Goal: Communication & Community: Answer question/provide support

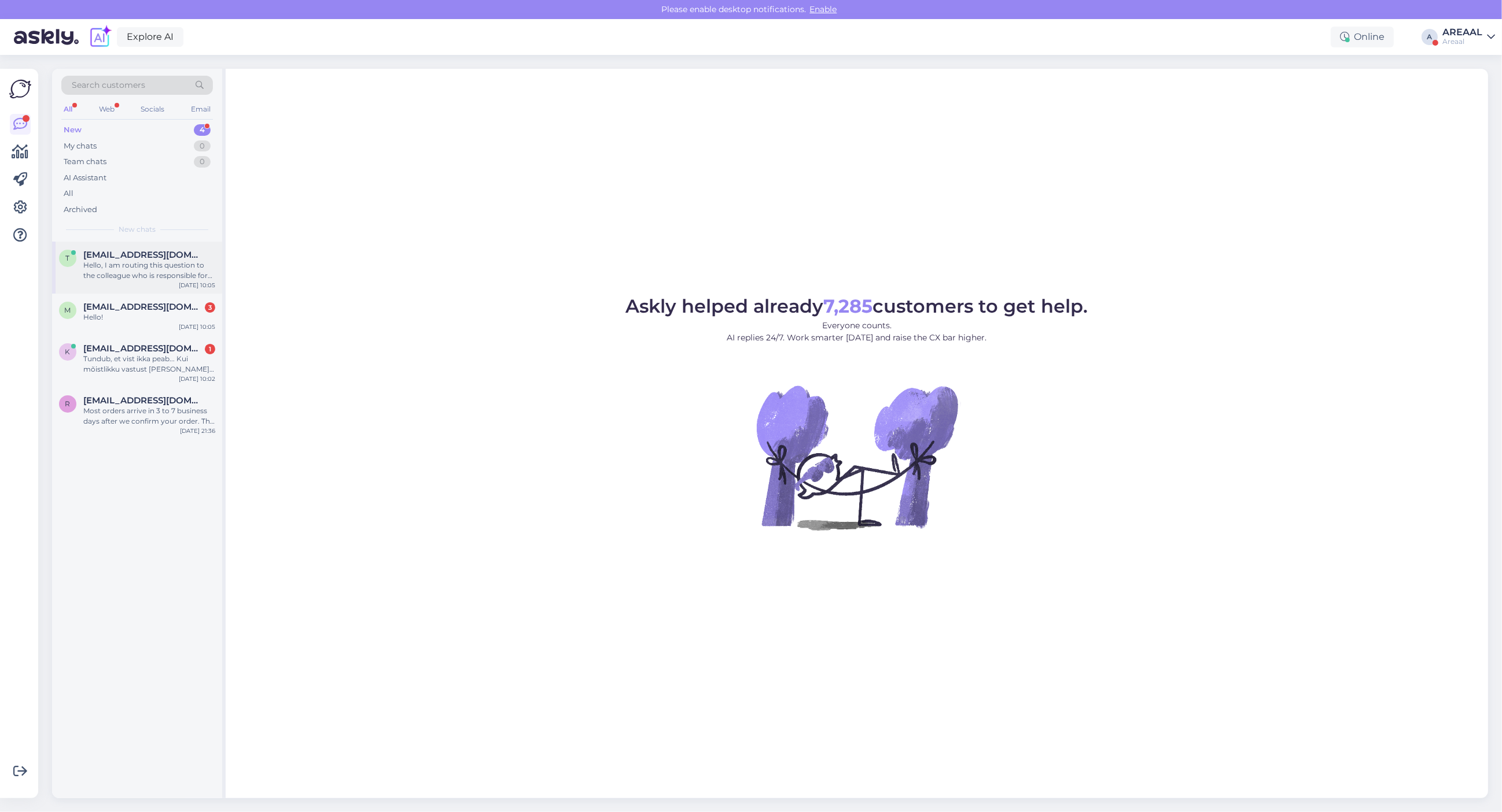
click at [158, 264] on div "Hello, I am routing this question to the colleague who is responsible for this …" at bounding box center [150, 271] width 132 height 21
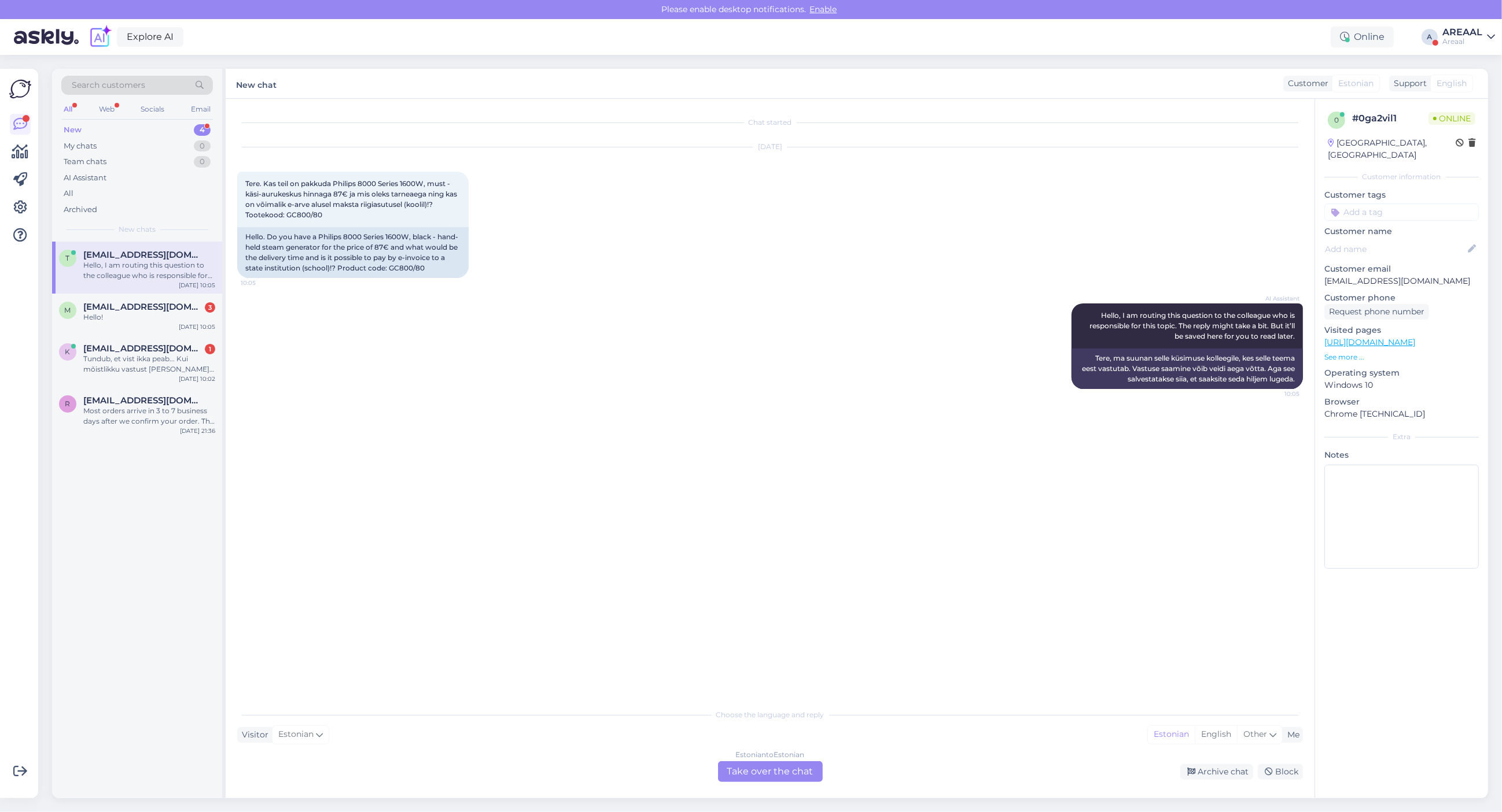
click at [1374, 337] on link "[URL][DOMAIN_NAME]" at bounding box center [1370, 342] width 91 height 10
click at [718, 584] on div "Chat started [DATE] Tere. Kas teil on pakkuda Philips 8000 Series 1600W, must -…" at bounding box center [775, 401] width 1076 height 582
click at [796, 766] on div "Estonian to Estonian Take over the chat" at bounding box center [769, 772] width 104 height 21
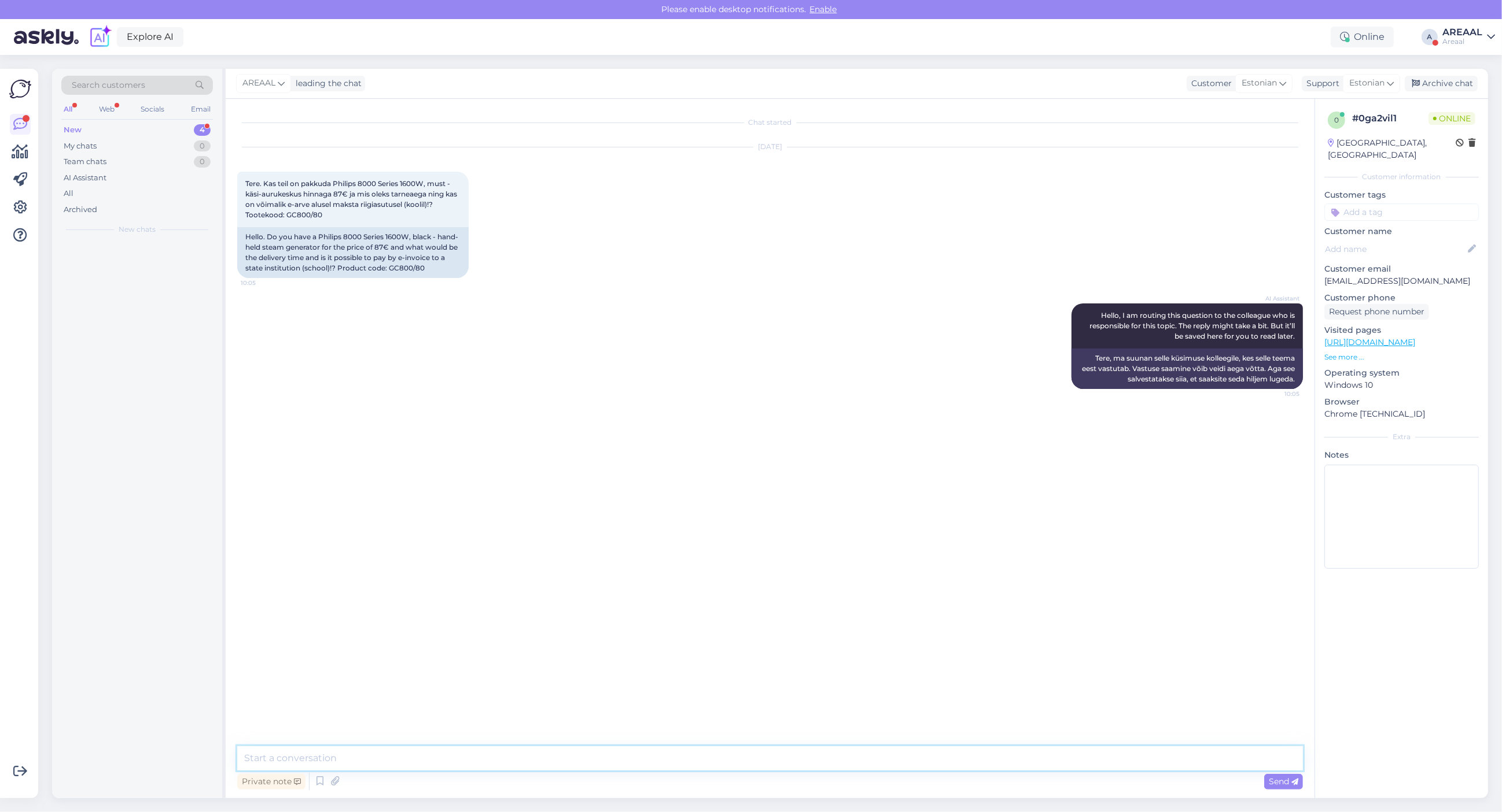
click at [796, 764] on textarea at bounding box center [770, 759] width 1066 height 25
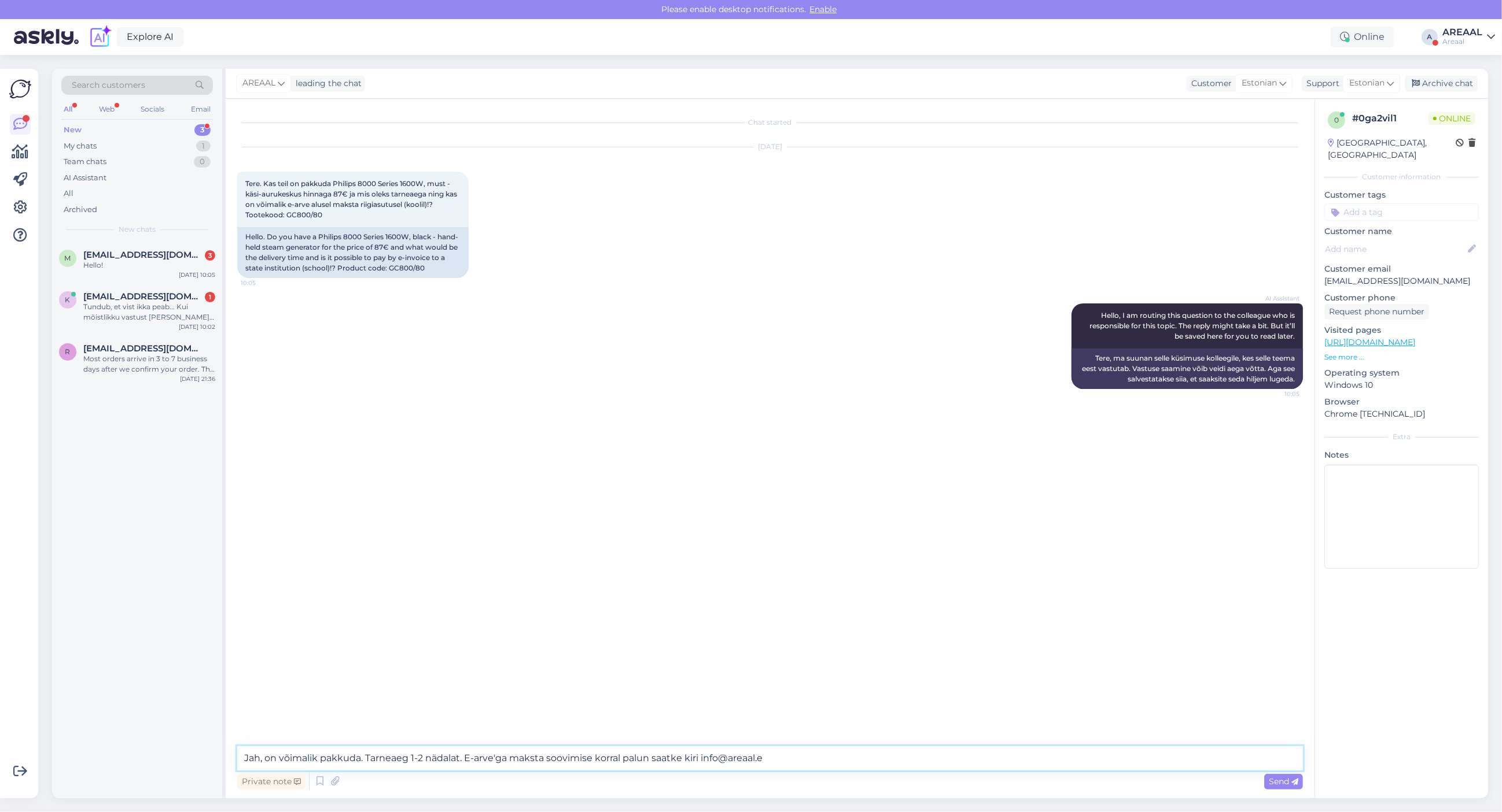
type textarea "Jah, on võimalik pakkuda. Tarneaeg 1-2 nädalat. E-arve'ga maksta soovimise korr…"
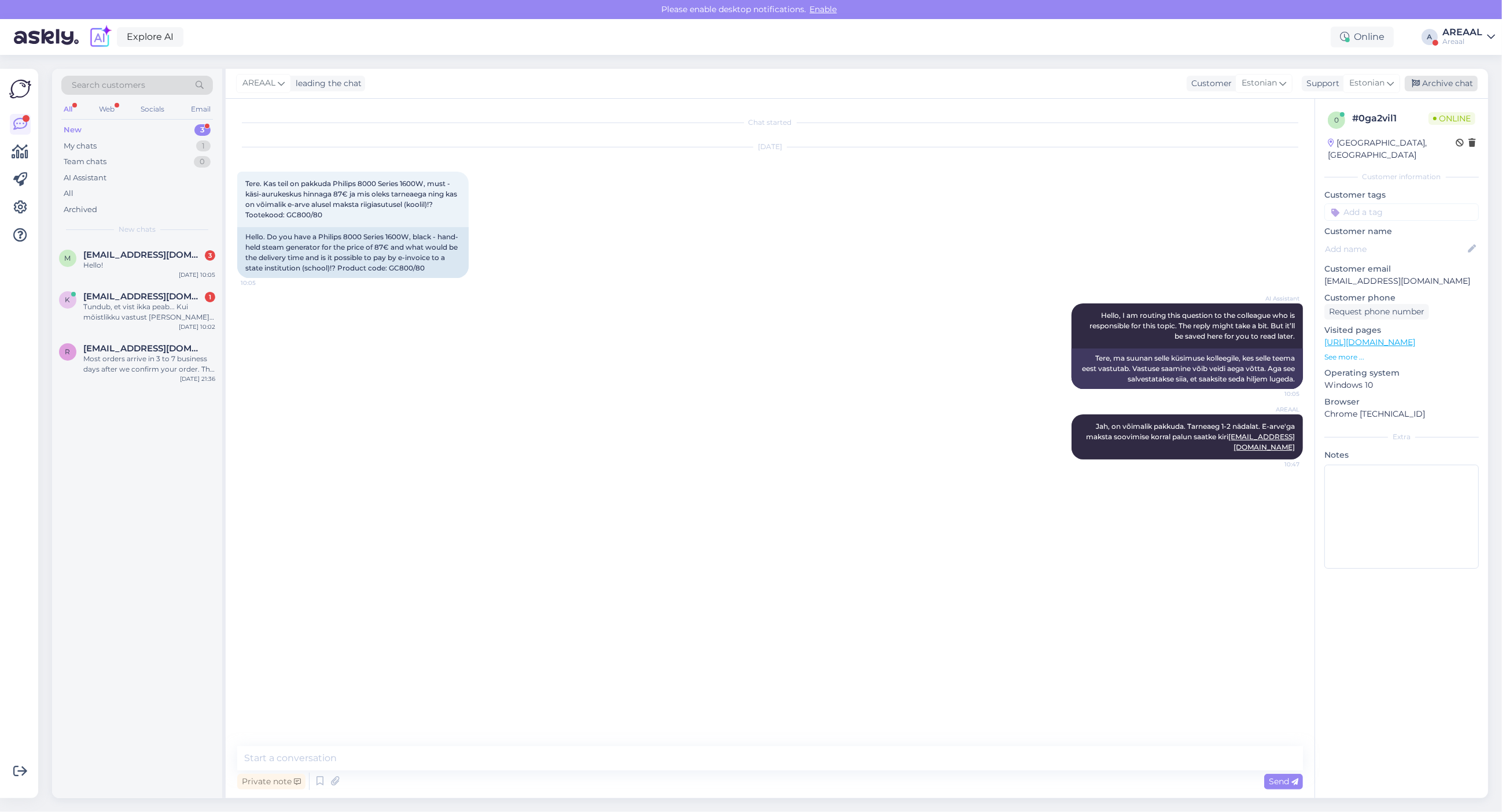
click at [1457, 87] on div "Archive chat" at bounding box center [1441, 84] width 73 height 16
click at [128, 270] on div "Hello!" at bounding box center [150, 265] width 132 height 10
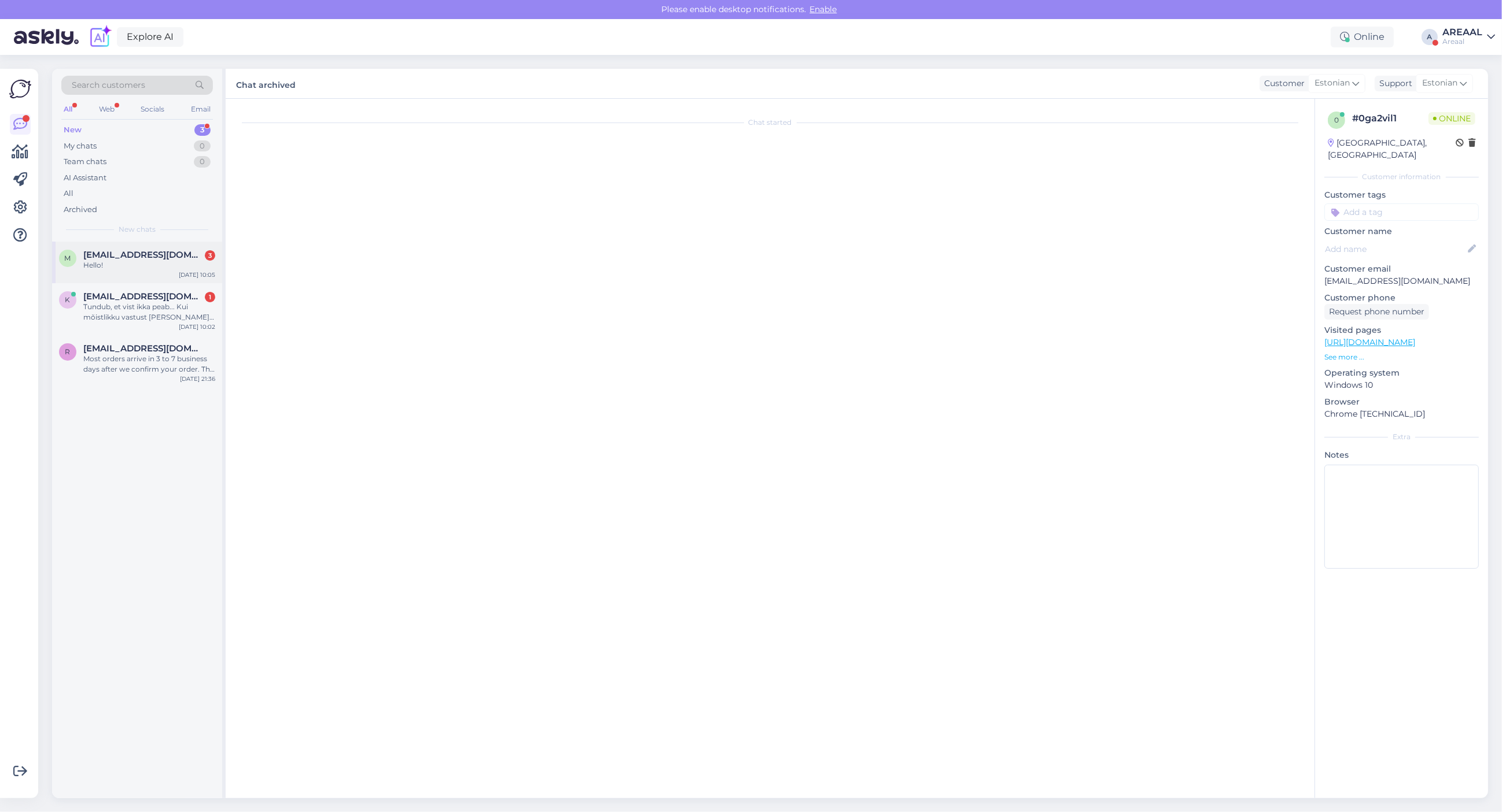
scroll to position [698, 0]
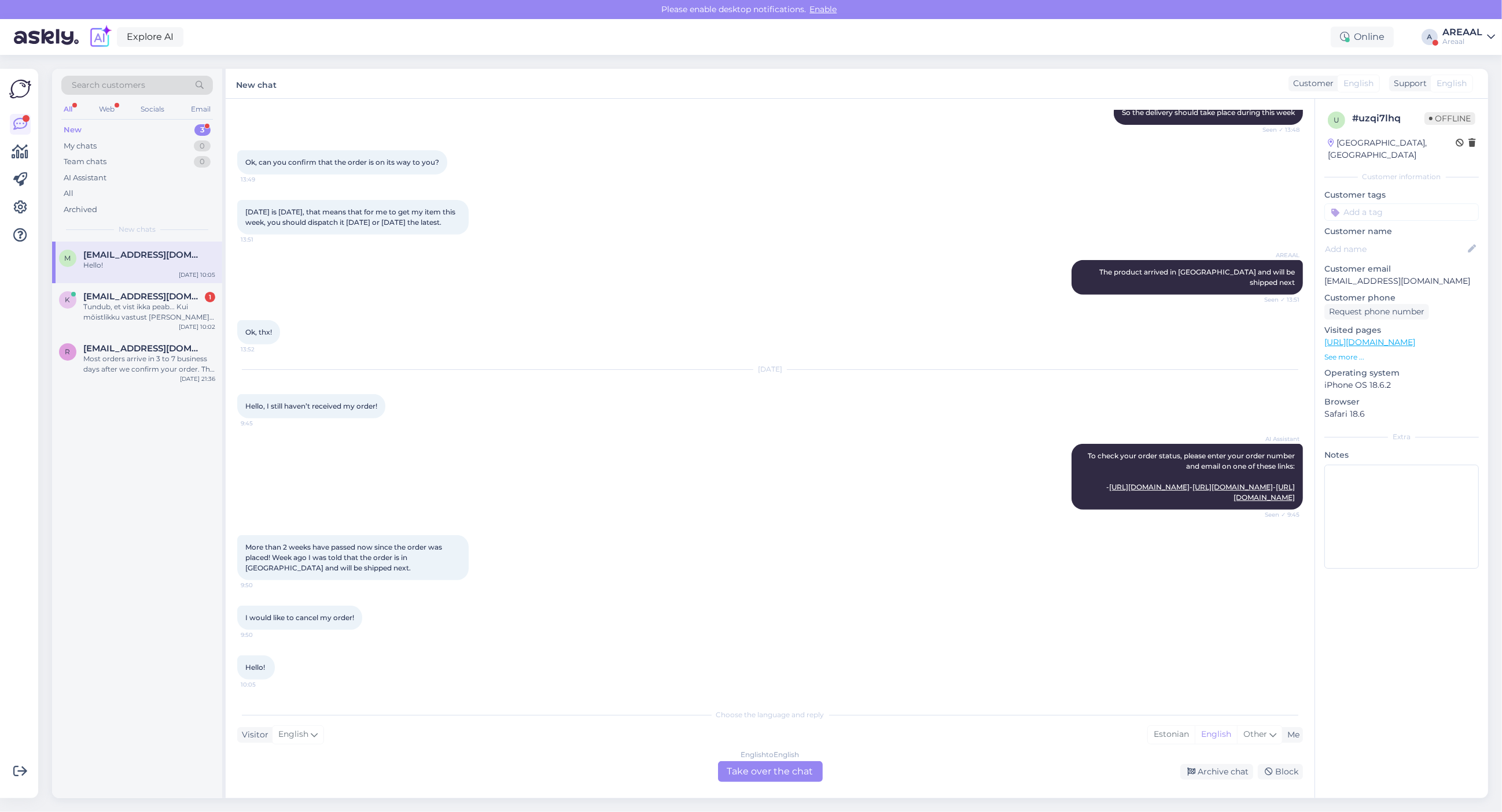
click at [716, 776] on div "English to English Take over the chat" at bounding box center [770, 772] width 114 height 21
click at [730, 770] on div "English to English Take over the chat" at bounding box center [769, 772] width 104 height 21
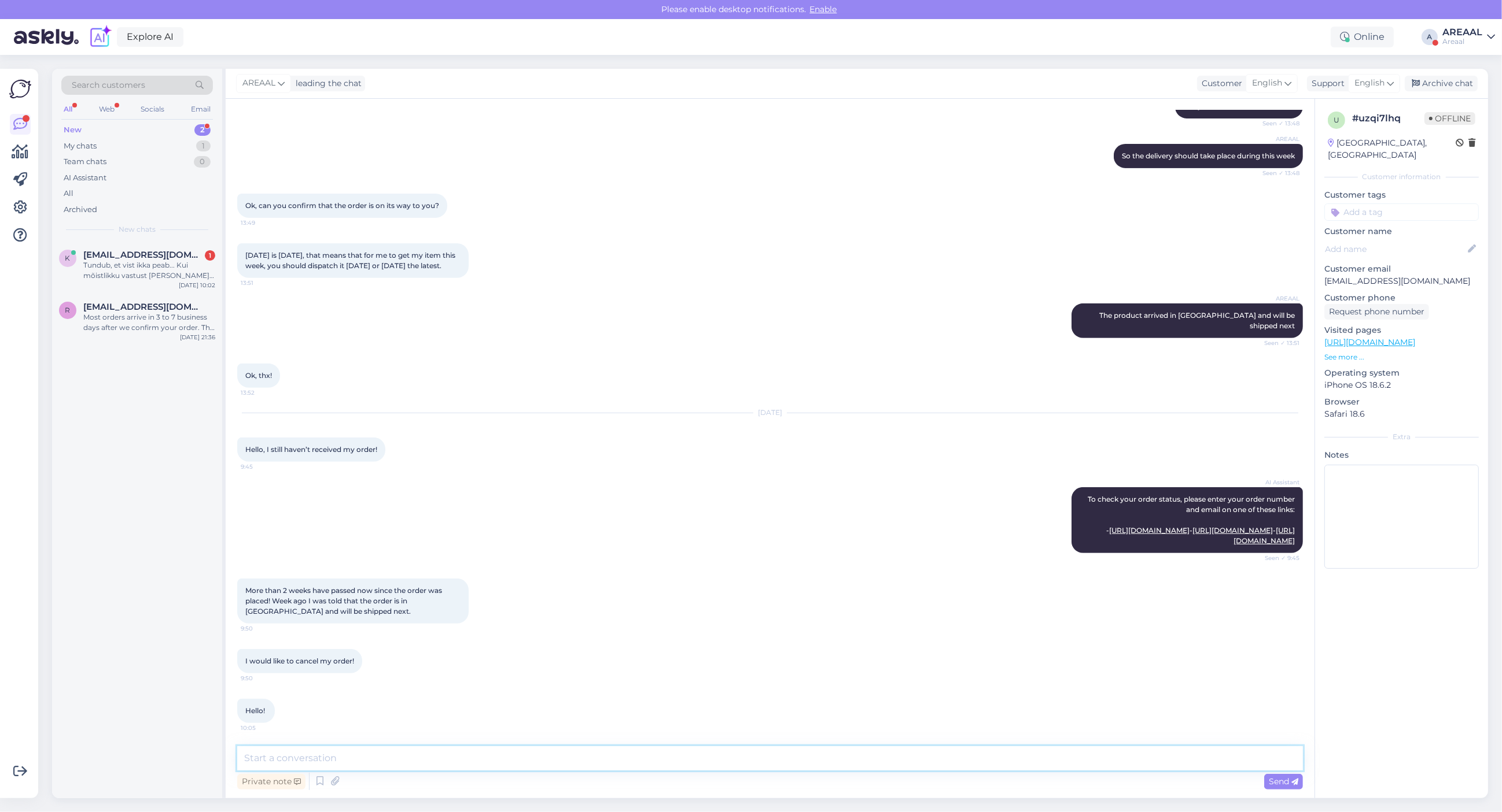
click at [732, 756] on textarea at bounding box center [770, 759] width 1066 height 25
type textarea "Your e-mail will be answered [DATE]"
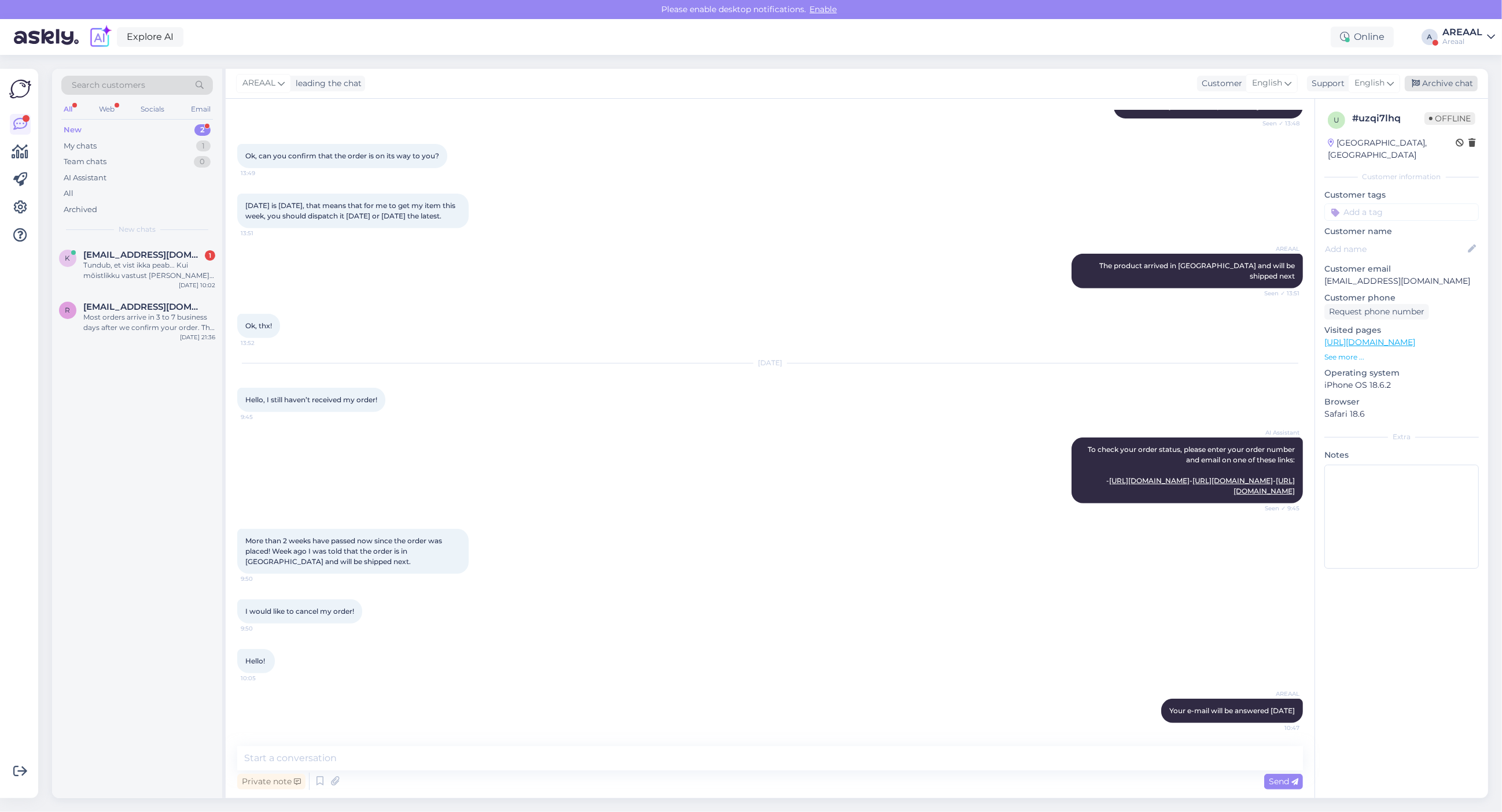
click at [1449, 81] on div "Archive chat" at bounding box center [1441, 84] width 73 height 16
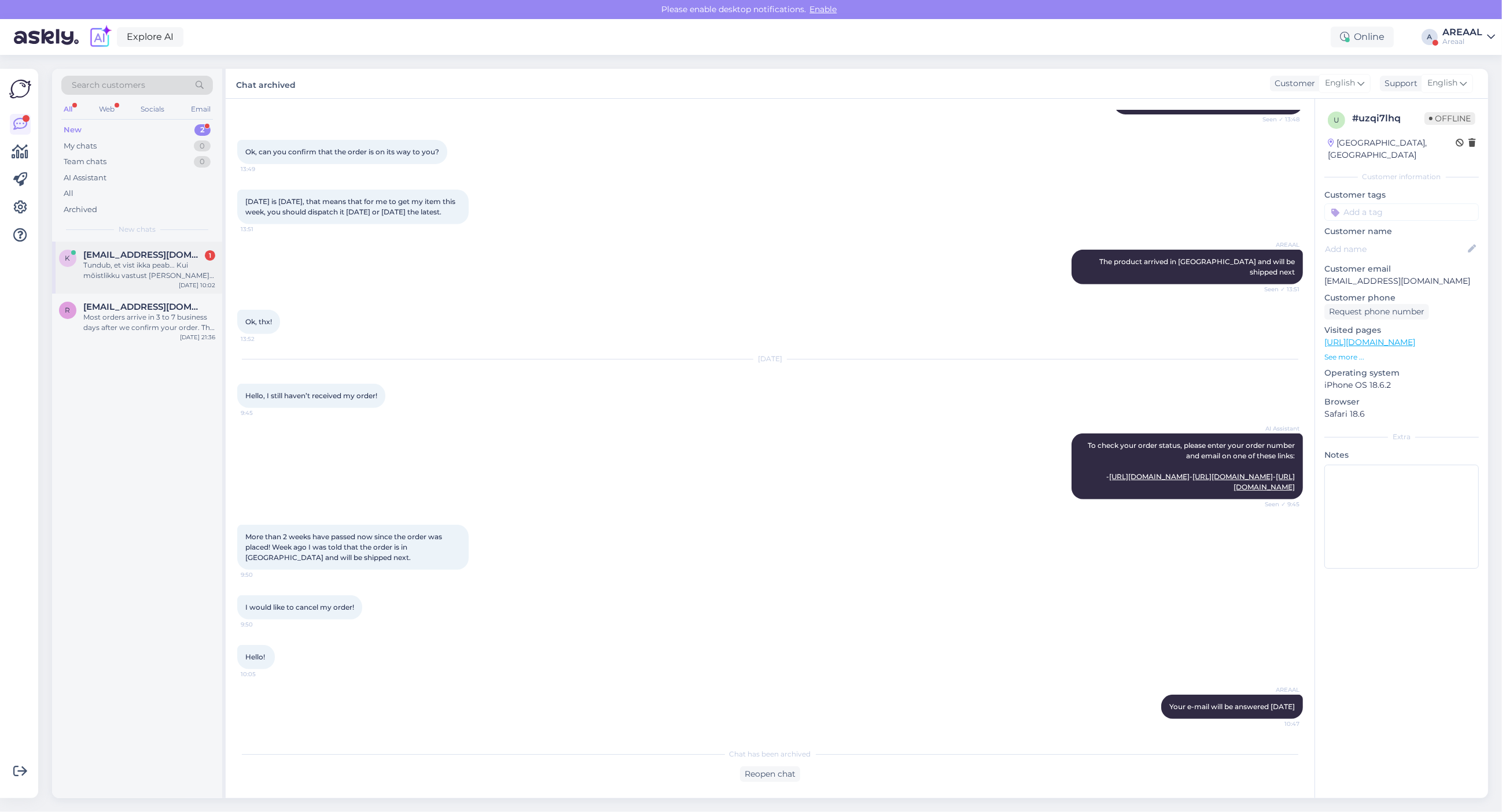
click at [153, 256] on span "[EMAIL_ADDRESS][DOMAIN_NAME]" at bounding box center [143, 255] width 120 height 10
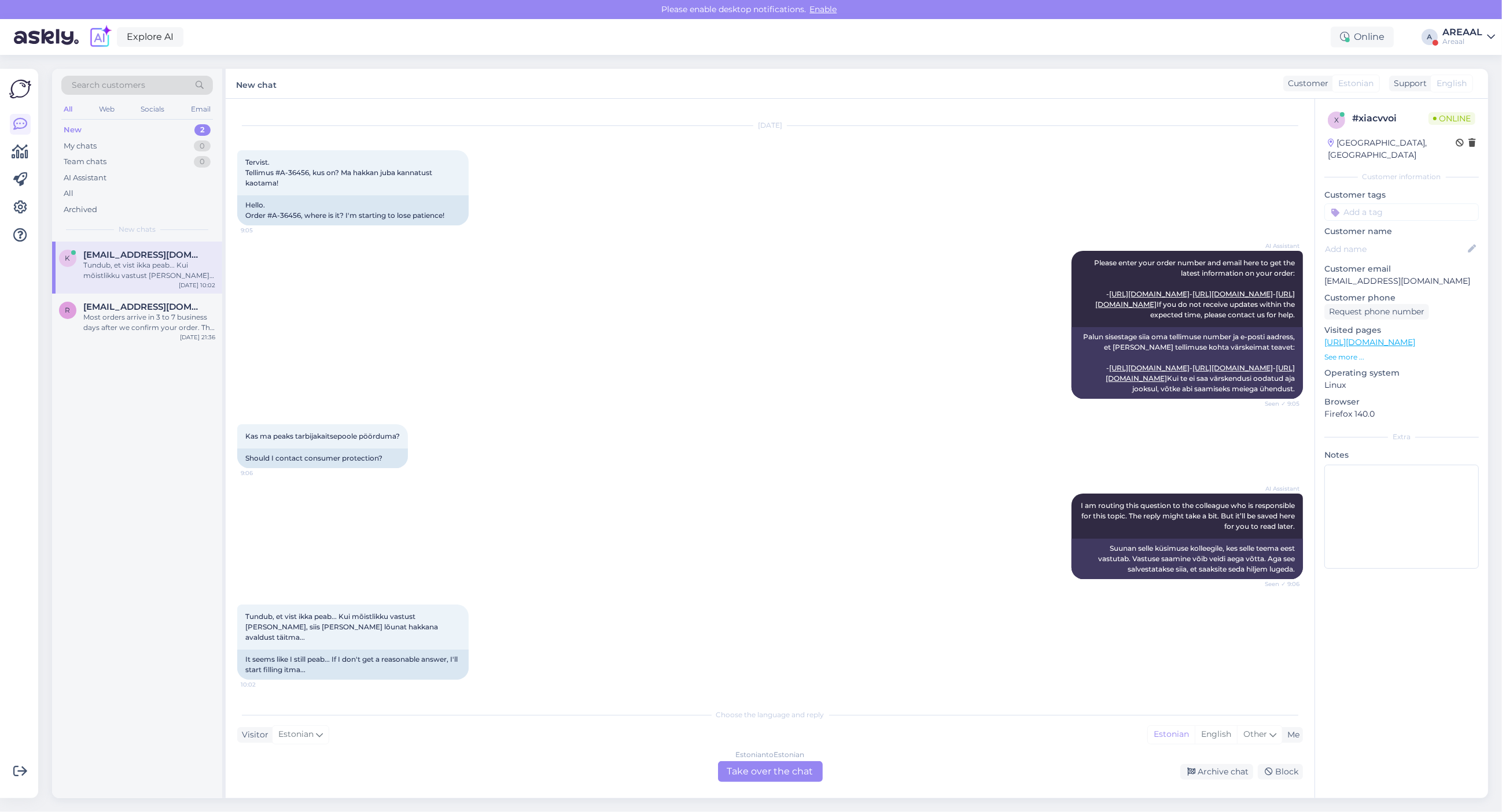
click at [464, 303] on div "AI Assistant Please enter your order number and email here to get the latest in…" at bounding box center [770, 325] width 1066 height 174
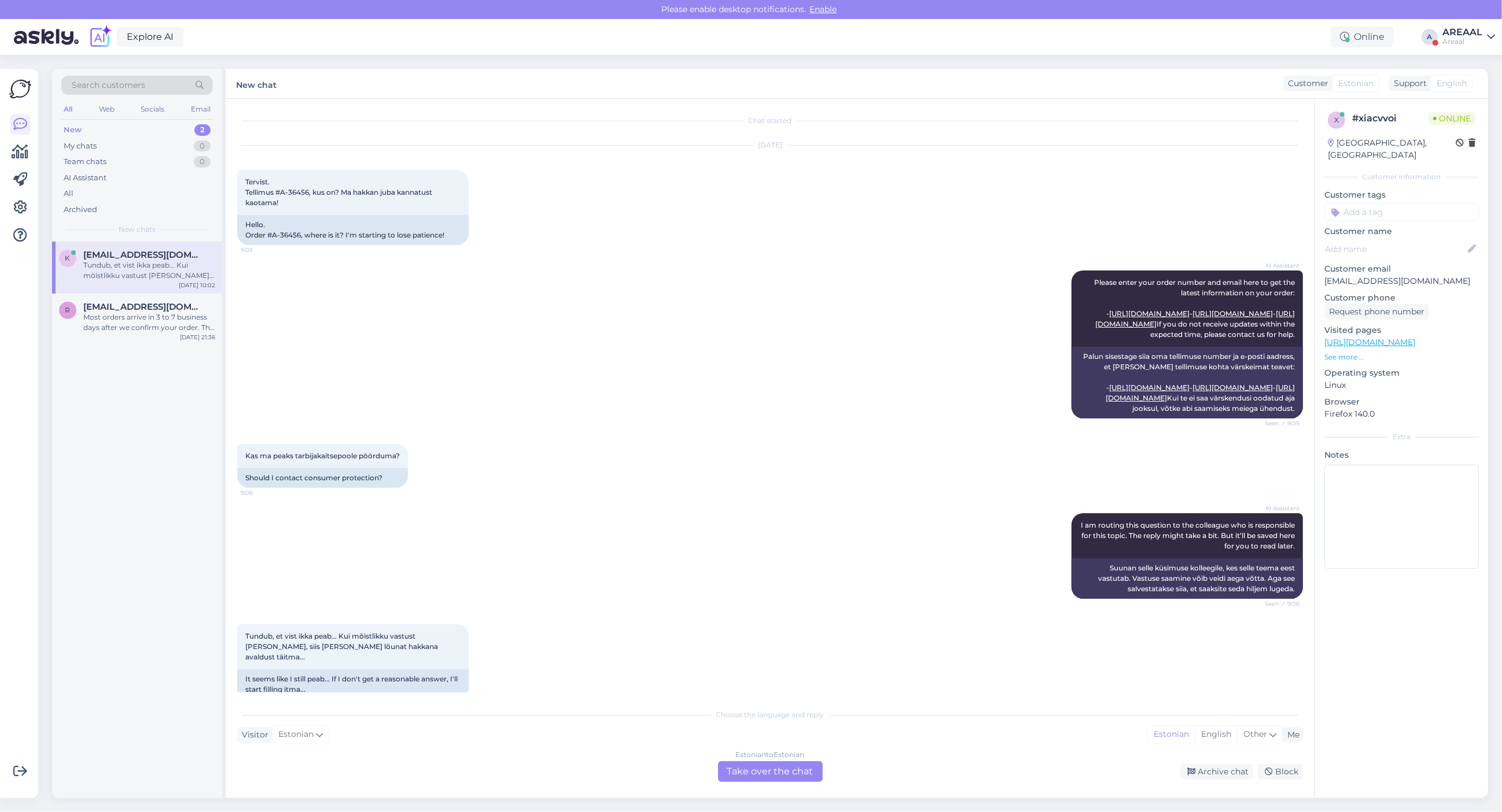
scroll to position [0, 0]
drag, startPoint x: 281, startPoint y: 193, endPoint x: 307, endPoint y: 193, distance: 26.0
click at [307, 193] on span "Tervist. Tellimus #A-36456, kus on? Ma hakkan juba kannatust kaotama!" at bounding box center [339, 193] width 189 height 29
copy span "A-36456"
drag, startPoint x: 830, startPoint y: 795, endPoint x: 828, endPoint y: 802, distance: 7.3
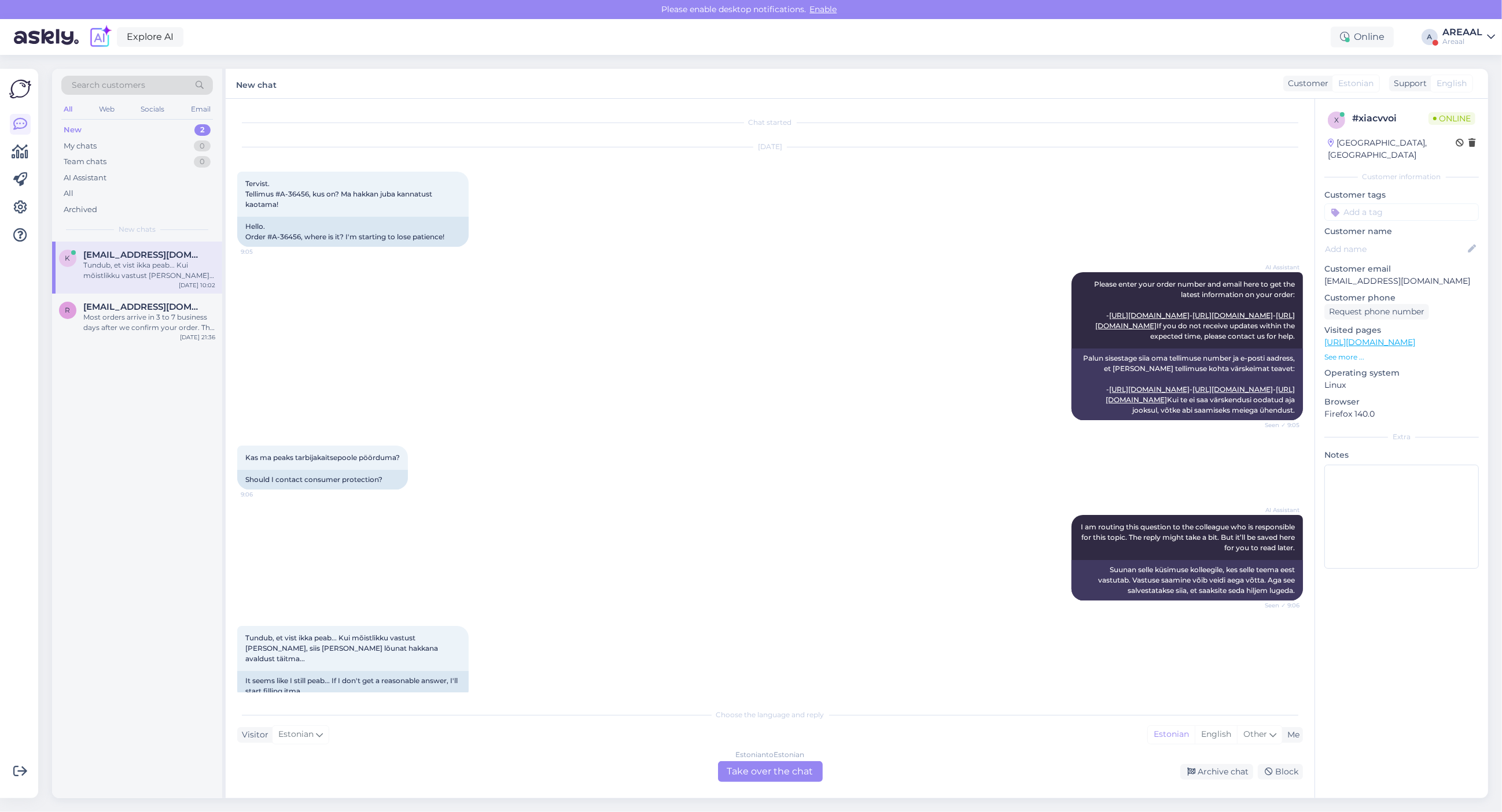
click at [830, 795] on div "Chat started [DATE] Tervist. Tellimus #A-36456, kus on? Ma hakkan juba kannatus…" at bounding box center [769, 448] width 1089 height 700
click at [737, 762] on div "Estonian to Estonian Take over the chat" at bounding box center [769, 772] width 104 height 21
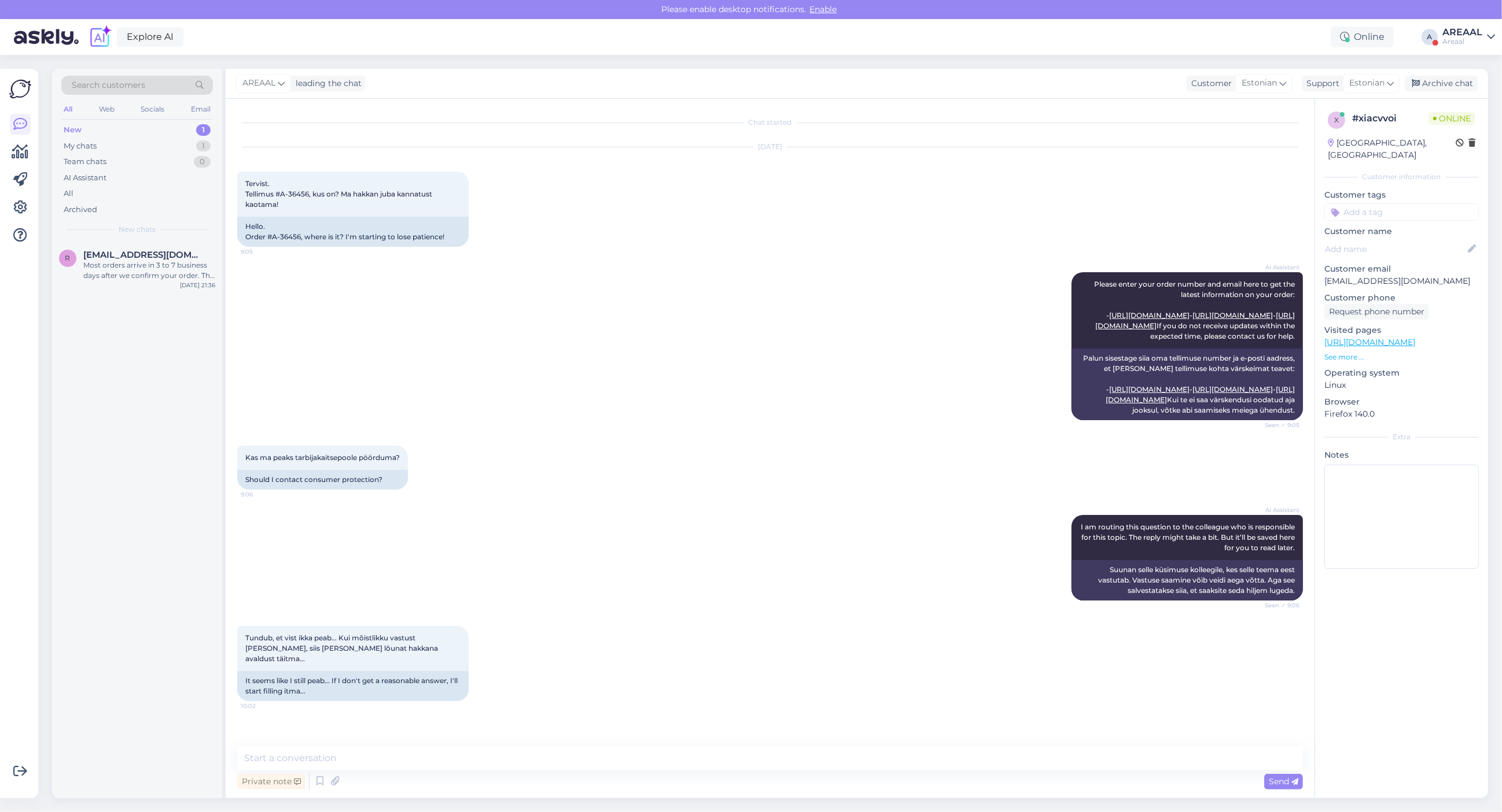
scroll to position [29, 0]
click at [491, 758] on textarea at bounding box center [770, 759] width 1066 height 25
paste textarea "Kahjuks peame teada andma, et hetkel X jõudmine meie lattu on hilinenud. Tarnea…"
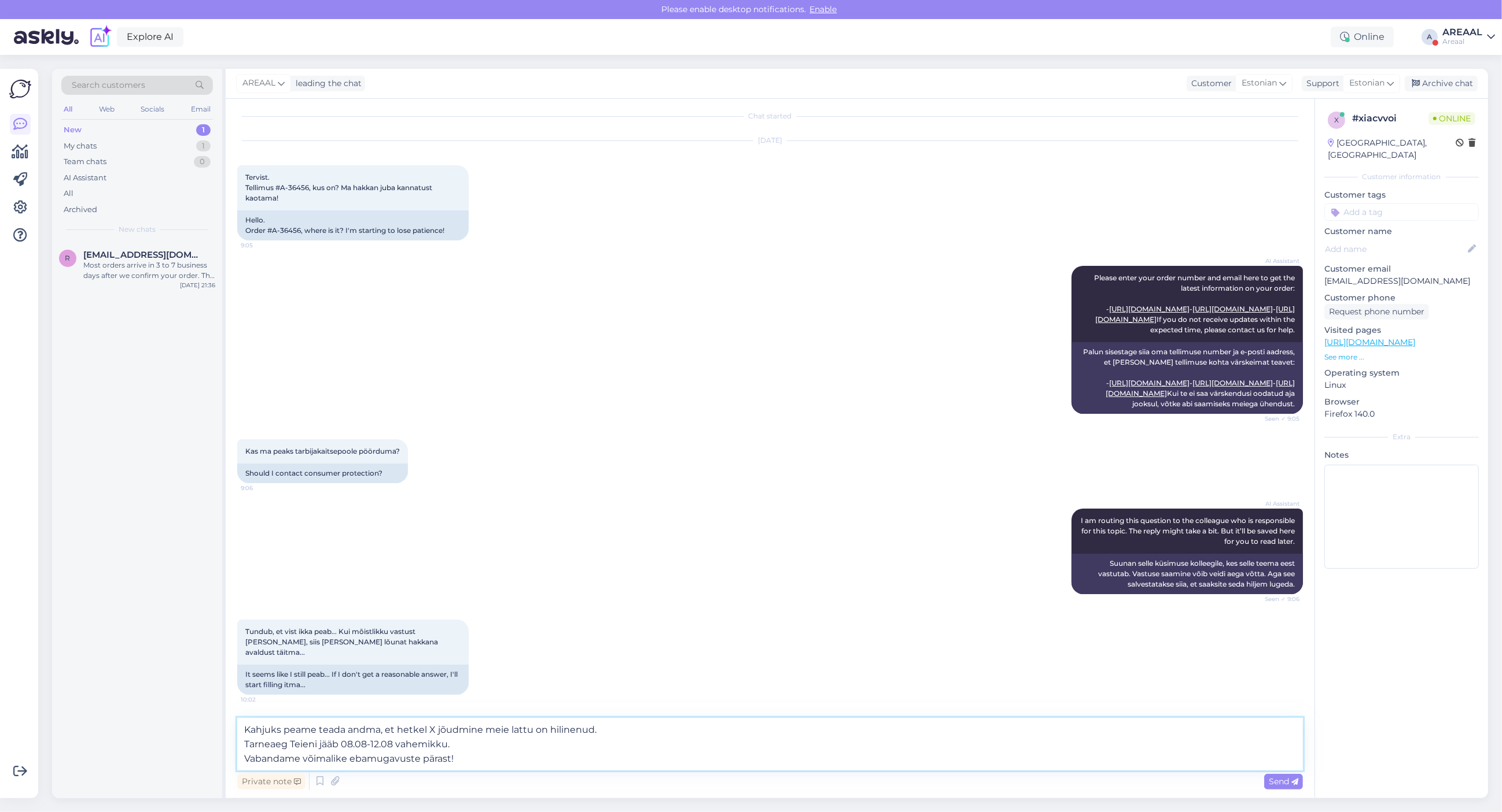
scroll to position [58, 0]
click at [633, 730] on textarea "Kahjuks peame teada andma, et hetkel X jõudmine meie lattu on hilinenud. Tarnea…" at bounding box center [770, 744] width 1066 height 53
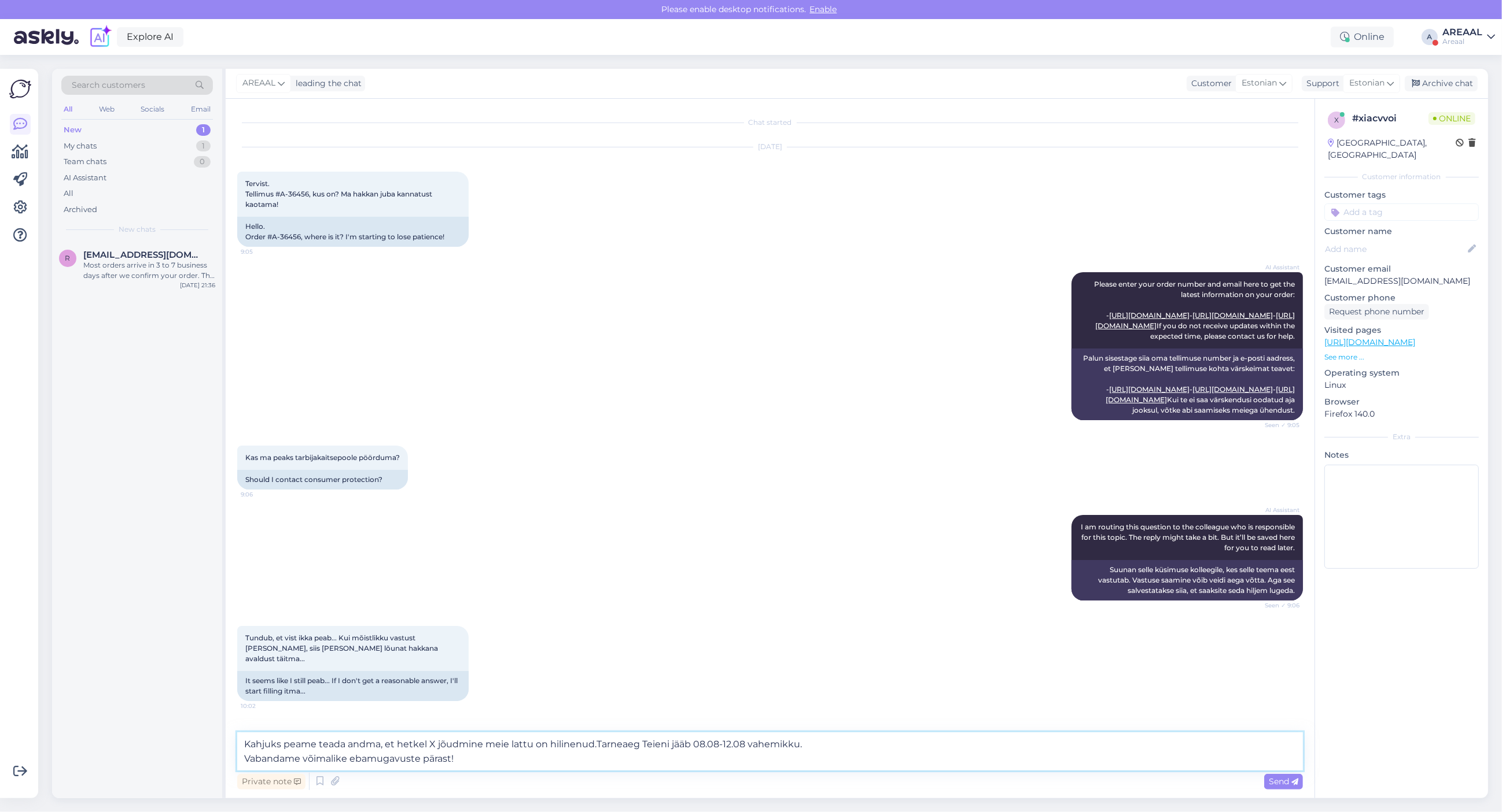
scroll to position [44, 0]
click at [430, 751] on textarea "Kahjuks peame teada andma, et hetkel X jõudmine meie lattu on hilinenud.Tarneae…" at bounding box center [770, 751] width 1066 height 38
drag, startPoint x: 819, startPoint y: 744, endPoint x: 765, endPoint y: 744, distance: 54.0
click at [765, 744] on textarea "Kahjuks peame teada andma, et hetkel Philips HX9914/57 jõudmine meie lattu on h…" at bounding box center [770, 751] width 1066 height 38
click at [948, 744] on textarea "Kahjuks peame teada andma, et hetkel Philips HX9914/57 jõudmine meie lattu on h…" at bounding box center [770, 751] width 1066 height 38
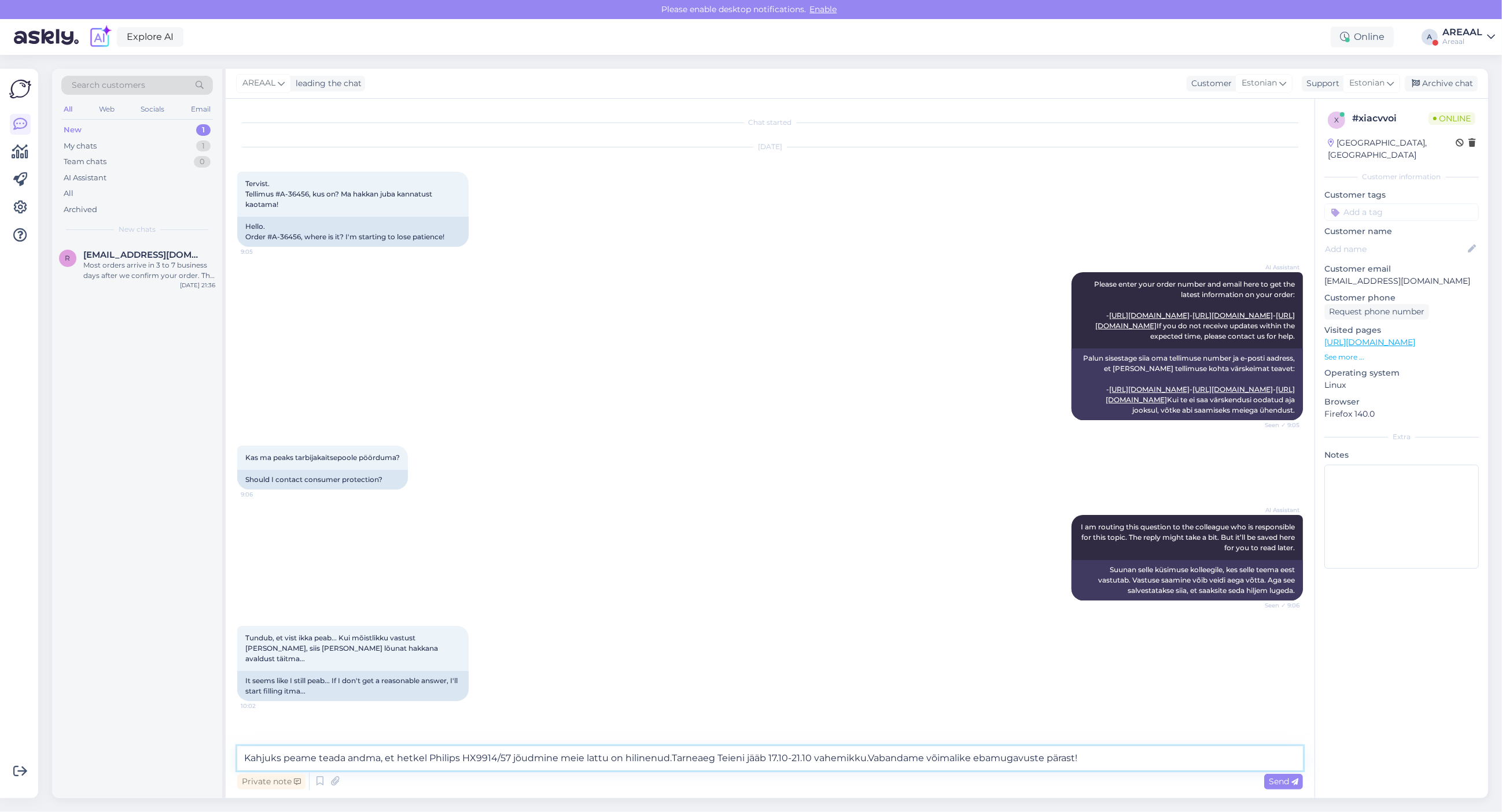
type textarea "Kahjuks peame teada andma, et hetkel Philips HX9914/57 jõudmine meie lattu on h…"
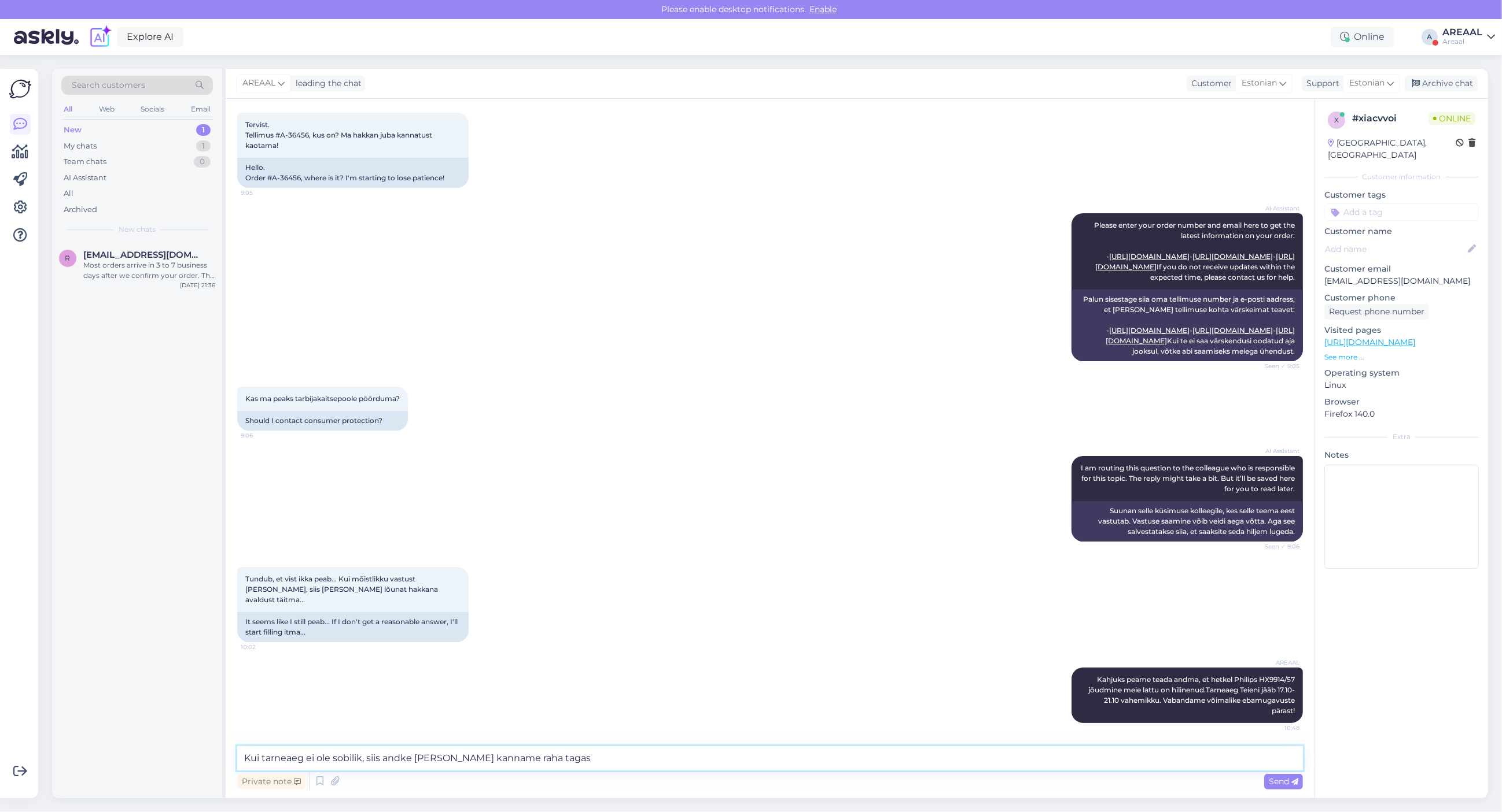
type textarea "Kui tarneaeg ei ole sobilik, siis andke teada ja kanname raha tagasi"
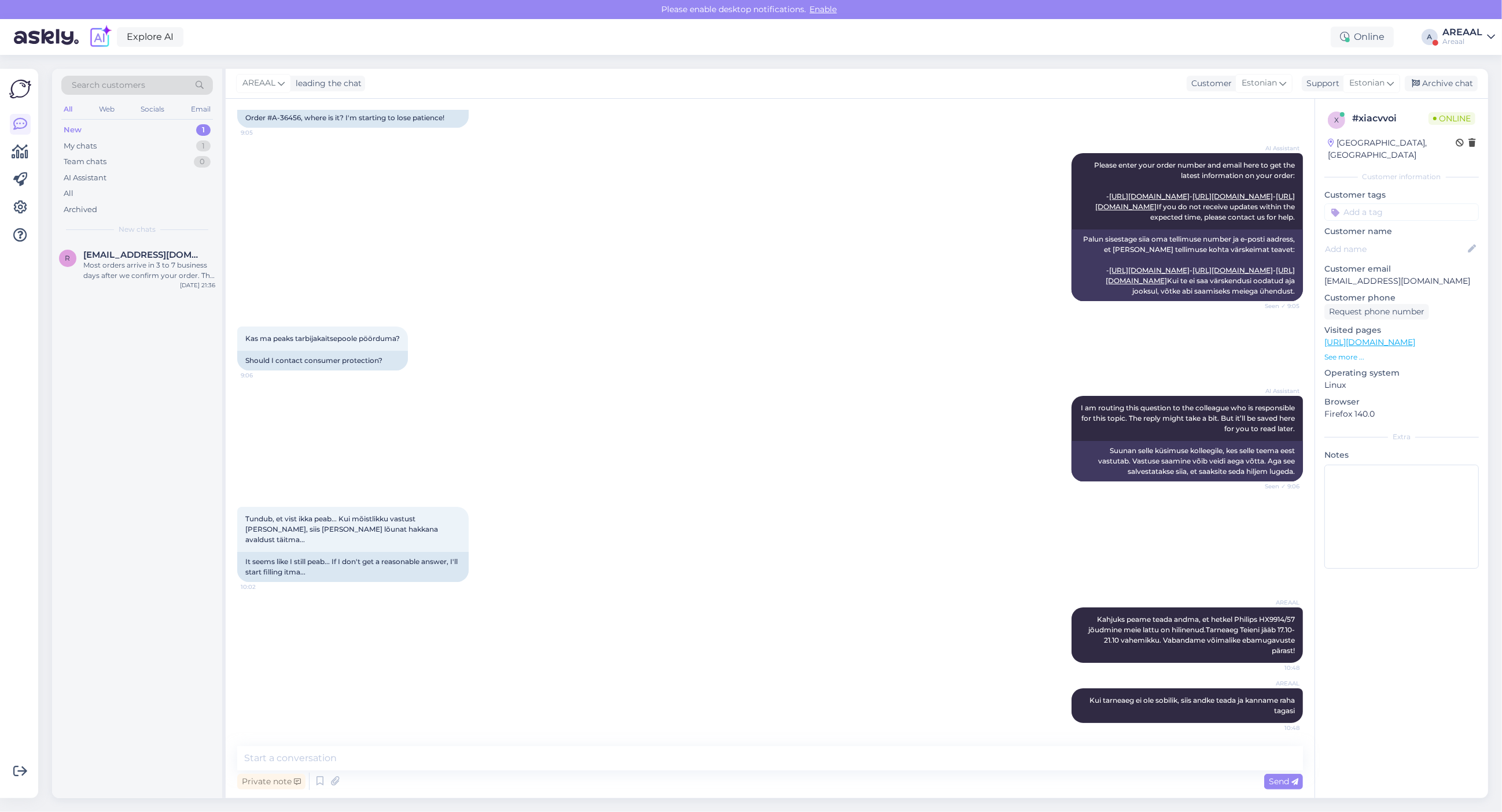
drag, startPoint x: 826, startPoint y: 284, endPoint x: 878, endPoint y: 271, distance: 53.6
click at [816, 282] on div "AI Assistant Please enter your order number and email here to get the latest in…" at bounding box center [770, 227] width 1066 height 174
click at [1444, 85] on div "Archive chat" at bounding box center [1441, 84] width 73 height 16
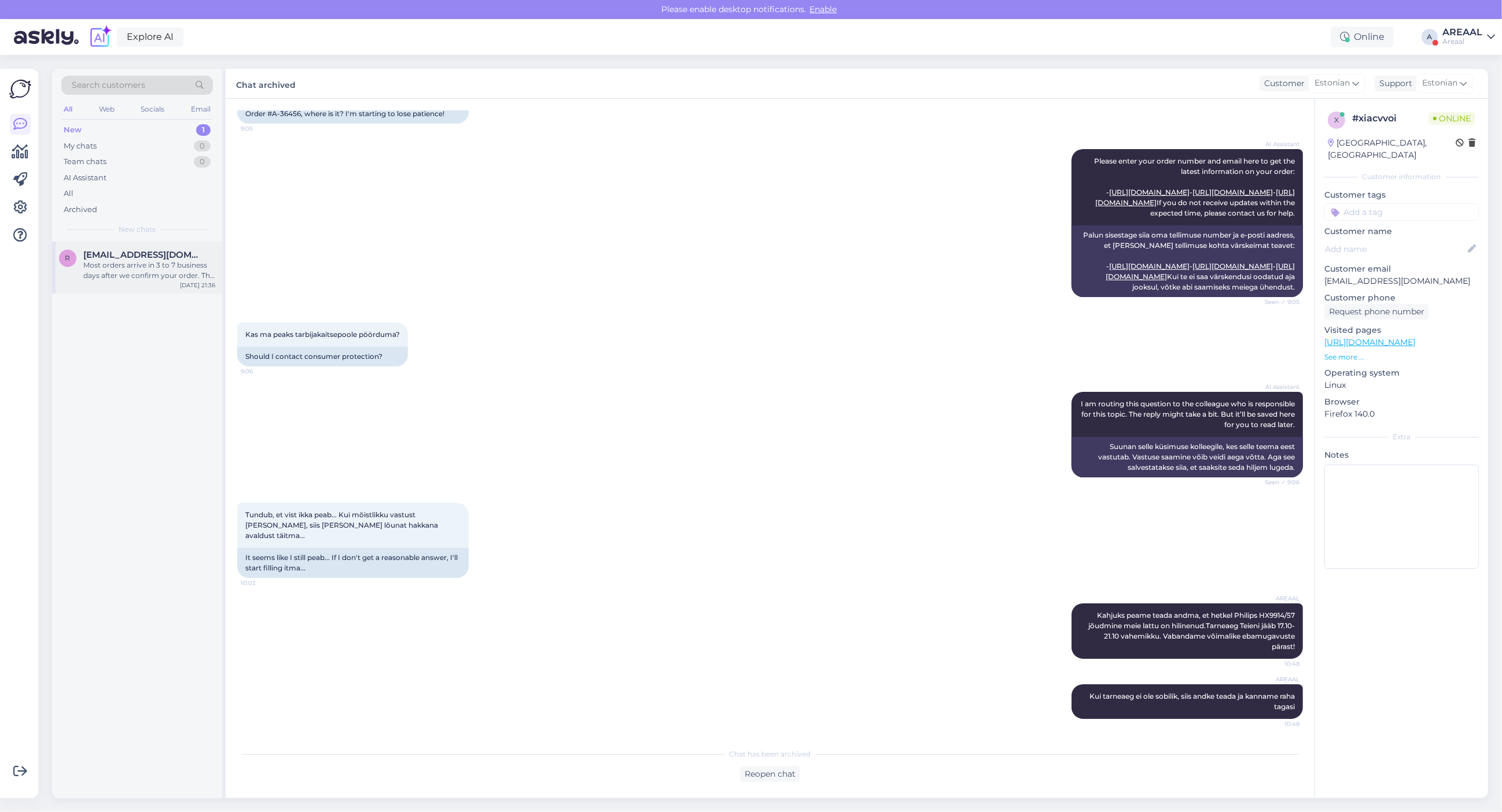
click at [124, 270] on div "Most orders arrive in 3 to 7 business days after we confirm your order. This is…" at bounding box center [150, 271] width 132 height 21
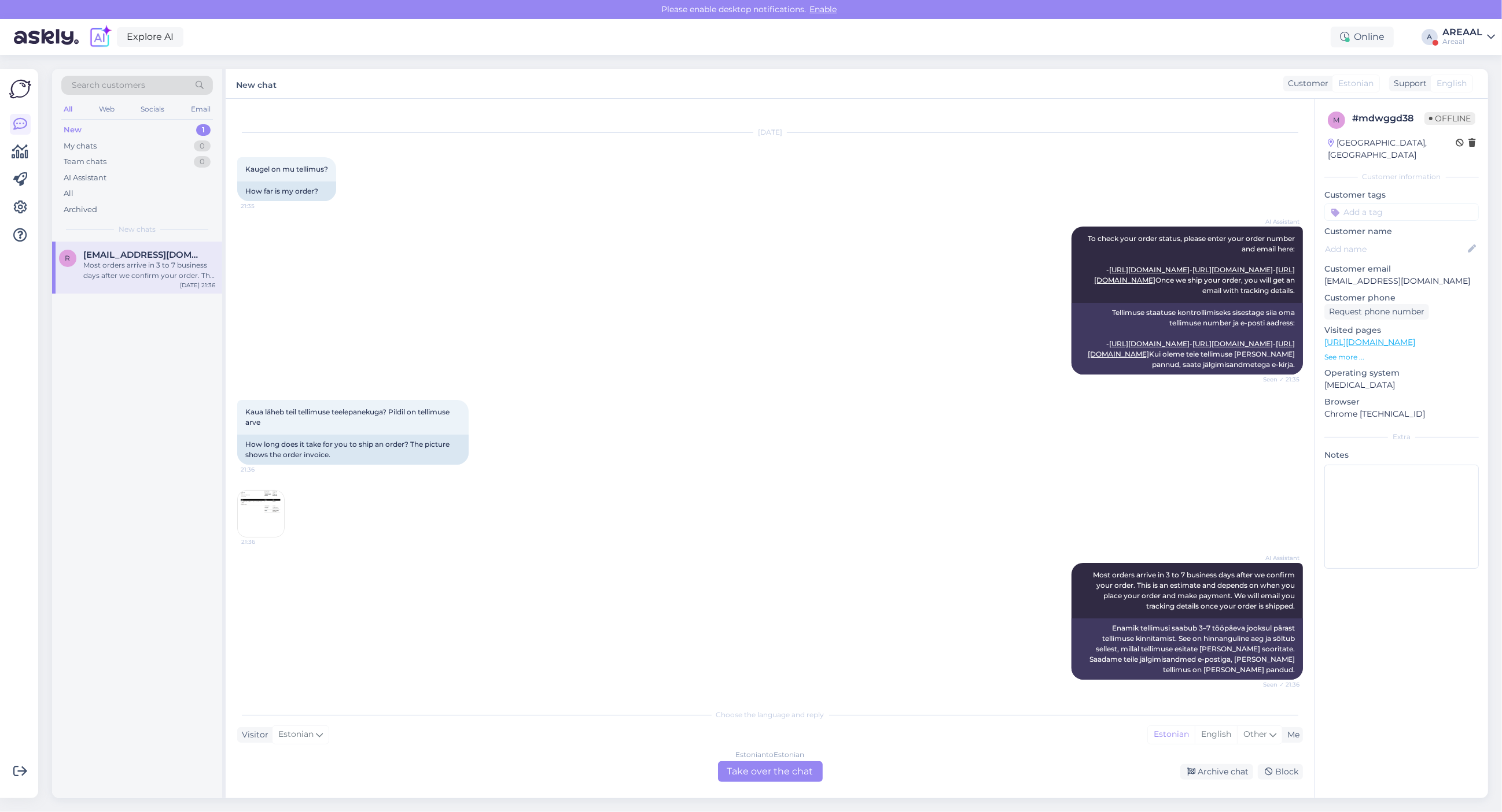
click at [244, 494] on img at bounding box center [261, 514] width 46 height 46
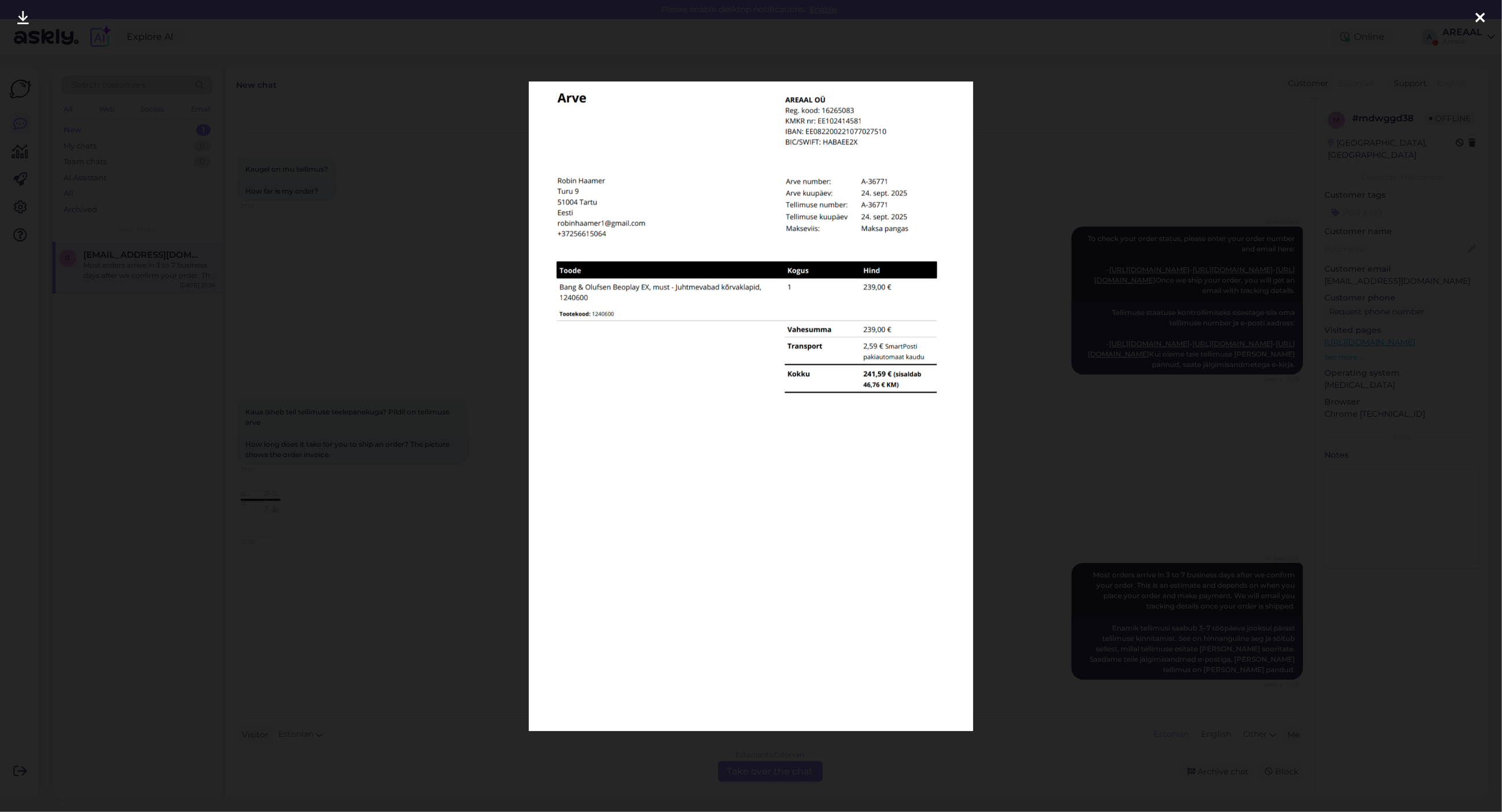
click at [379, 474] on div at bounding box center [751, 406] width 1502 height 812
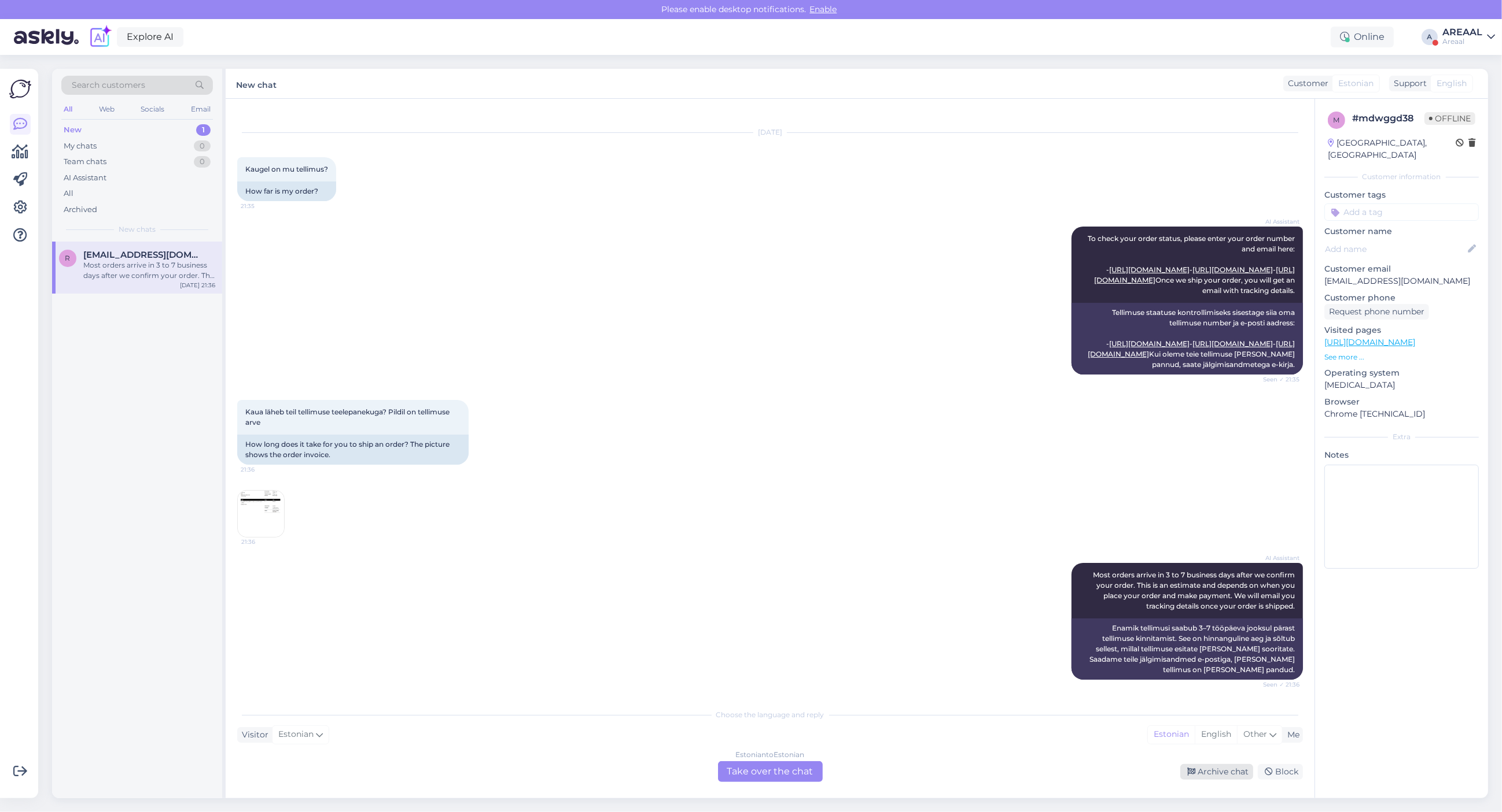
click at [1215, 773] on div "Archive chat" at bounding box center [1217, 772] width 73 height 16
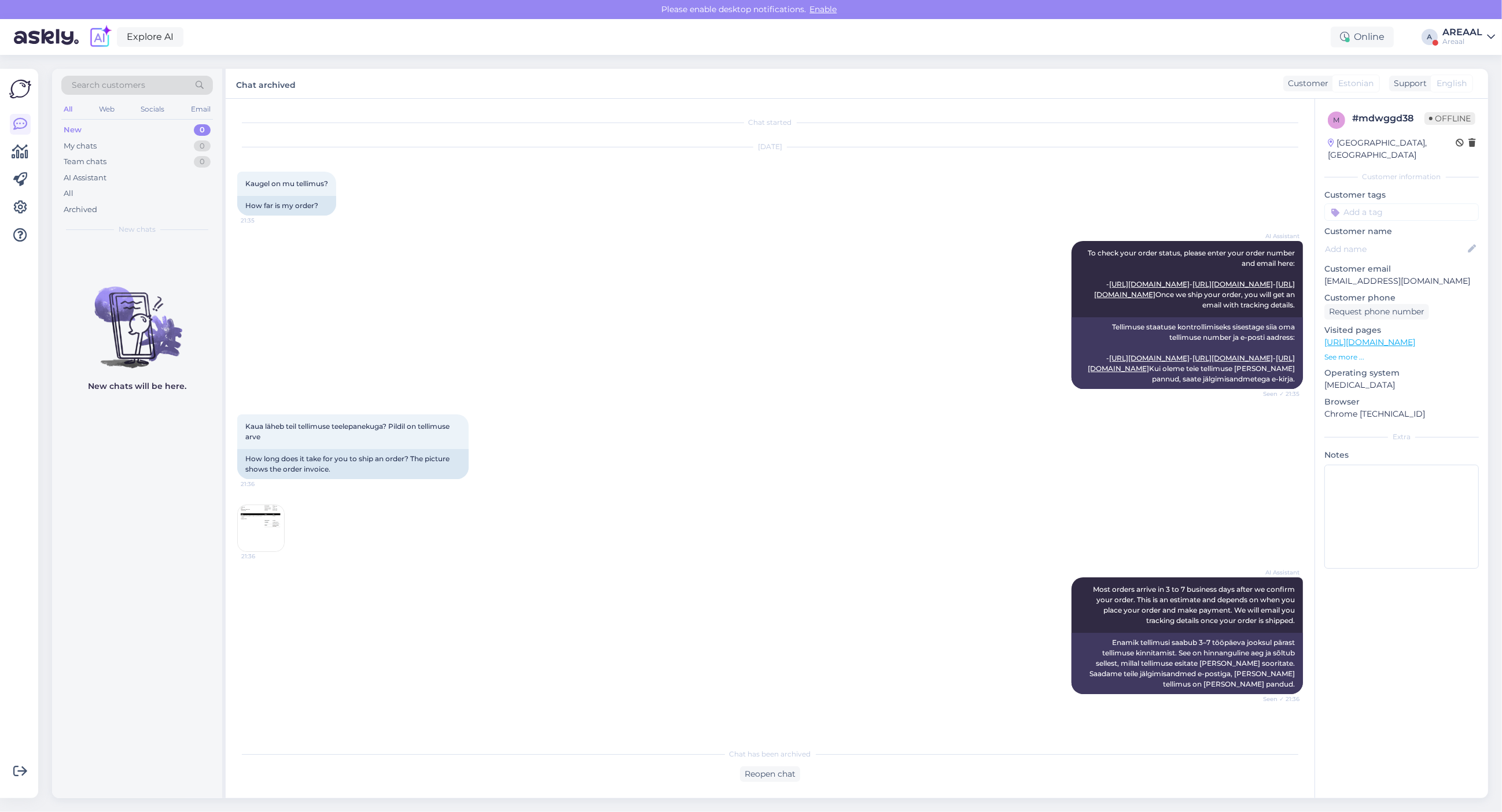
click at [1456, 35] on div "AREAAL" at bounding box center [1462, 33] width 40 height 10
click at [1468, 96] on button "Open" at bounding box center [1469, 89] width 33 height 18
